Goal: Download file/media

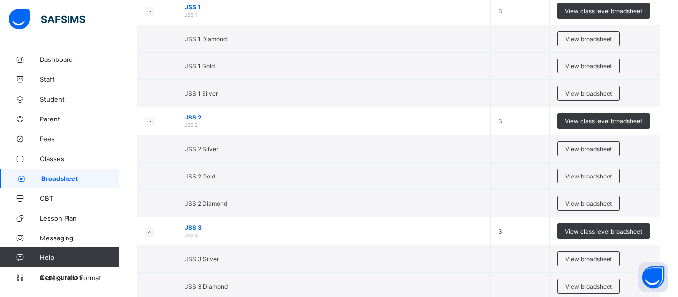
scroll to position [1764, 0]
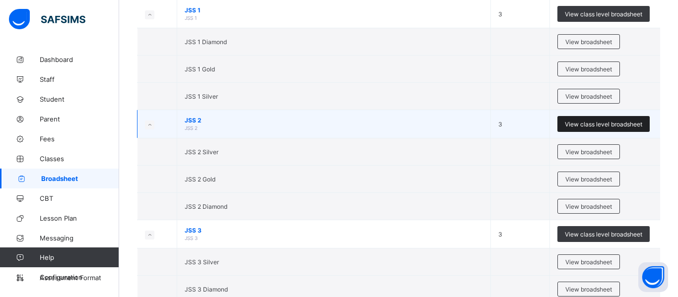
click at [589, 124] on span "View class level broadsheet" at bounding box center [603, 124] width 77 height 7
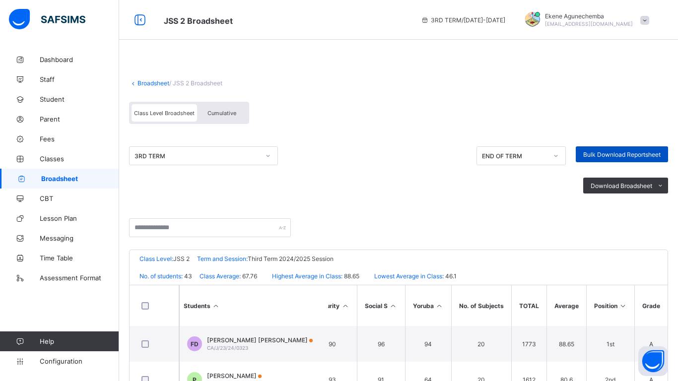
click at [632, 153] on span "Bulk Download Reportsheet" at bounding box center [621, 154] width 77 height 7
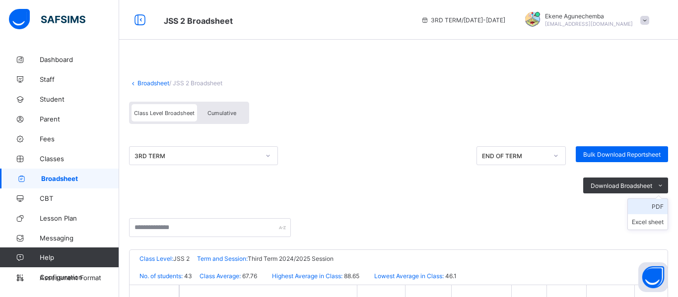
click at [655, 204] on li "PDF" at bounding box center [648, 206] width 40 height 15
click at [136, 17] on icon at bounding box center [139, 20] width 17 height 14
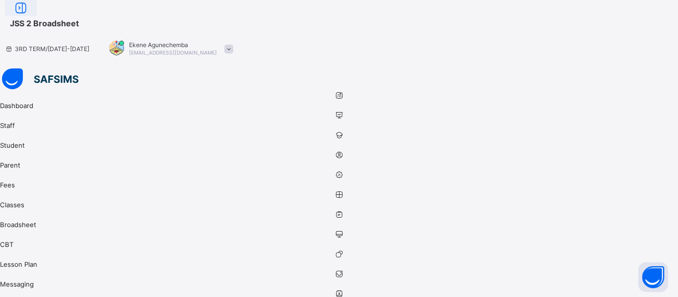
scroll to position [0, 943]
click at [29, 15] on icon at bounding box center [20, 8] width 17 height 14
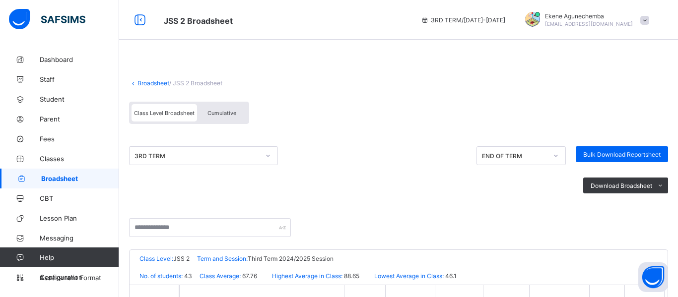
click at [47, 175] on span "Broadsheet" at bounding box center [80, 179] width 78 height 8
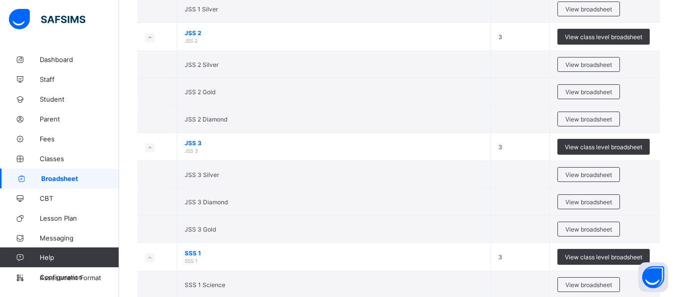
scroll to position [1852, 0]
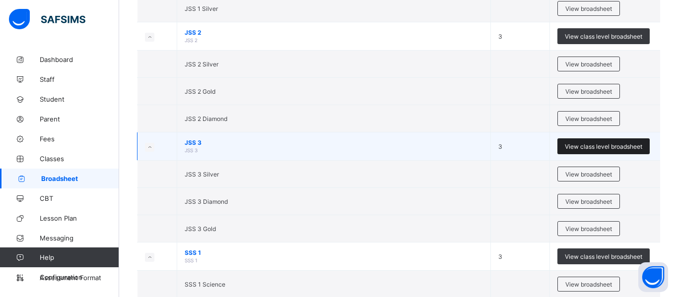
click at [586, 144] on span "View class level broadsheet" at bounding box center [603, 146] width 77 height 7
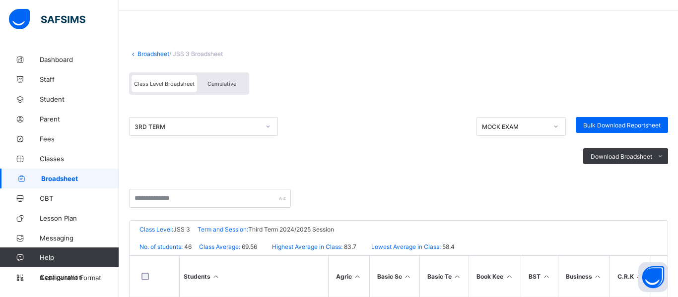
scroll to position [29, 0]
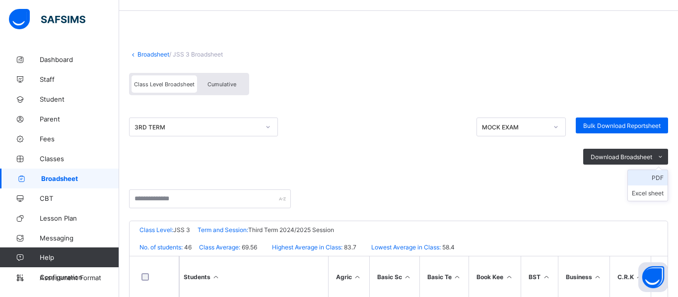
click at [655, 181] on li "PDF" at bounding box center [648, 177] width 40 height 15
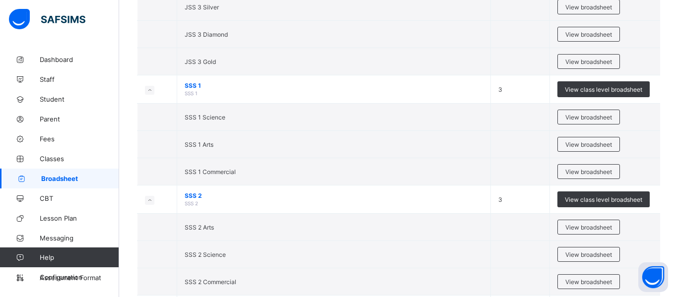
scroll to position [2017, 0]
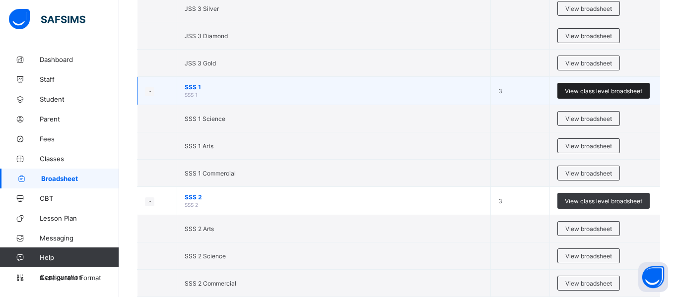
click at [597, 93] on span "View class level broadsheet" at bounding box center [603, 90] width 77 height 7
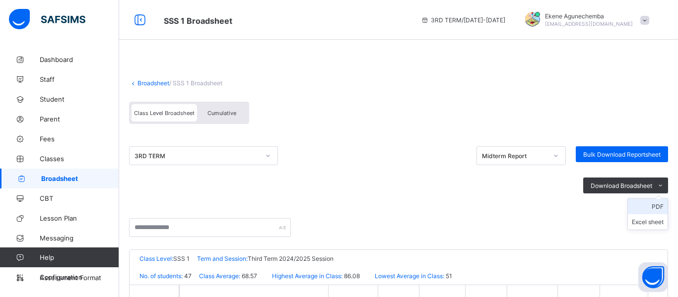
click at [653, 207] on li "PDF" at bounding box center [648, 206] width 40 height 15
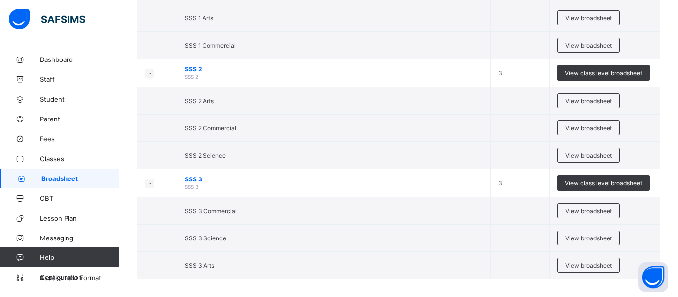
scroll to position [2152, 0]
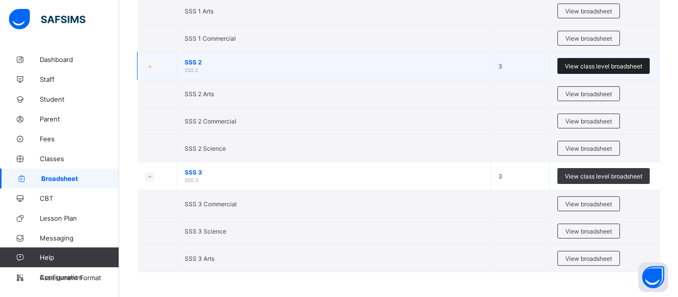
click at [588, 71] on div "View class level broadsheet" at bounding box center [603, 66] width 92 height 16
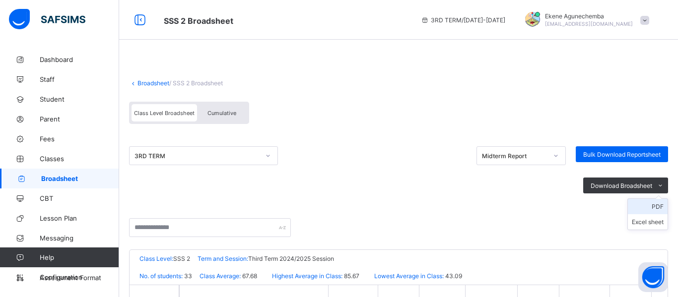
click at [655, 205] on li "PDF" at bounding box center [648, 206] width 40 height 15
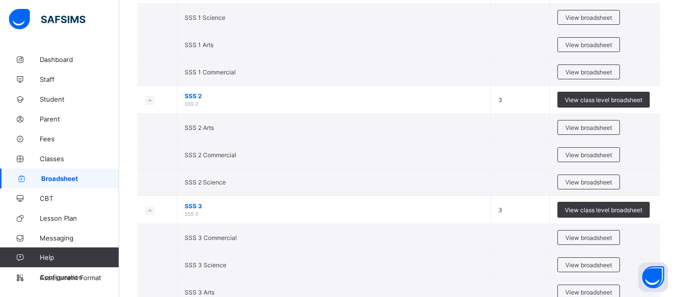
scroll to position [2152, 0]
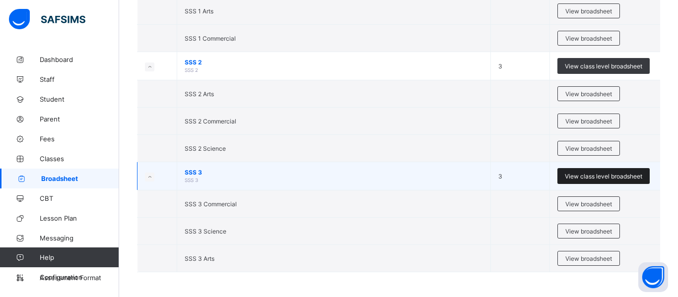
click at [576, 179] on span "View class level broadsheet" at bounding box center [603, 176] width 77 height 7
